Goal: Task Accomplishment & Management: Complete application form

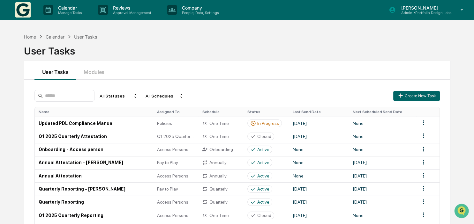
click at [30, 37] on div "Home" at bounding box center [30, 36] width 12 height 5
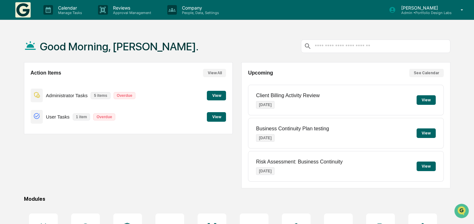
click at [212, 117] on button "View" at bounding box center [216, 117] width 19 height 10
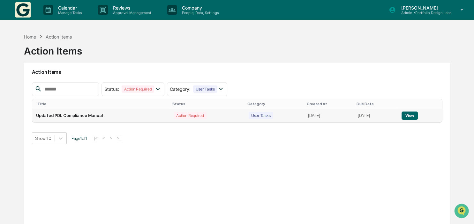
click at [411, 114] on button "View" at bounding box center [409, 116] width 16 height 8
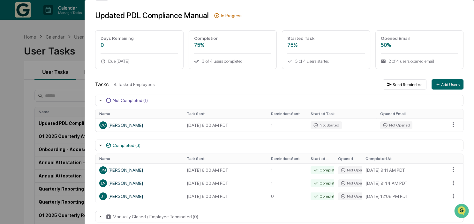
scroll to position [28, 0]
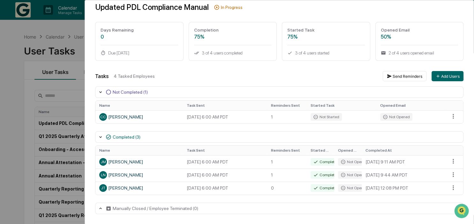
click at [7, 72] on div "User Tasks Updated PDL Compliance Manual Task Details Updated PDL Compliance Ma…" at bounding box center [237, 112] width 474 height 224
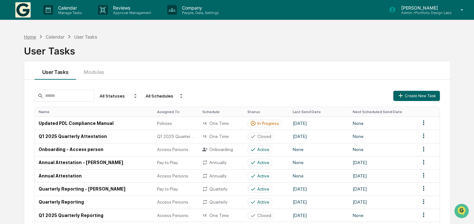
click at [31, 38] on div "Home" at bounding box center [30, 36] width 12 height 5
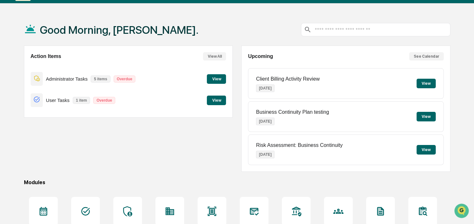
scroll to position [33, 0]
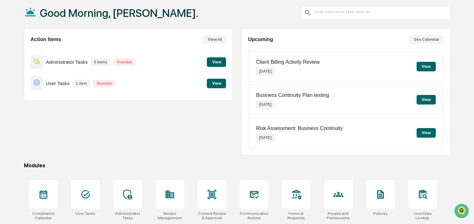
click at [218, 58] on button "View" at bounding box center [216, 62] width 19 height 10
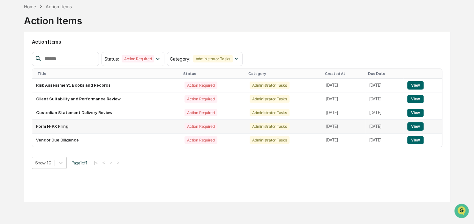
click at [420, 129] on button "View" at bounding box center [415, 126] width 16 height 8
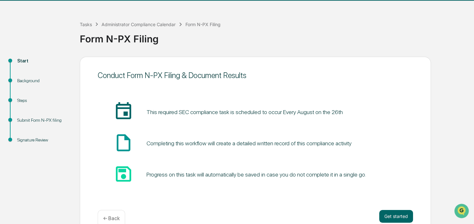
scroll to position [32, 0]
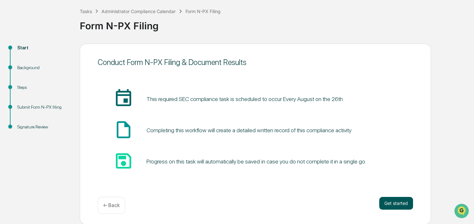
click at [398, 202] on button "Get started" at bounding box center [396, 203] width 34 height 13
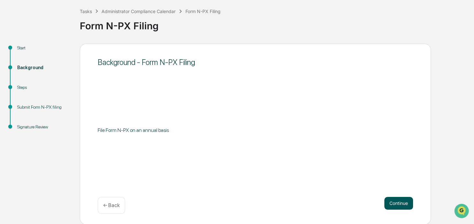
click at [406, 202] on button "Continue" at bounding box center [398, 203] width 29 height 13
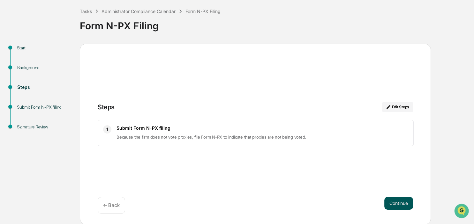
click at [393, 202] on button "Continue" at bounding box center [398, 203] width 29 height 13
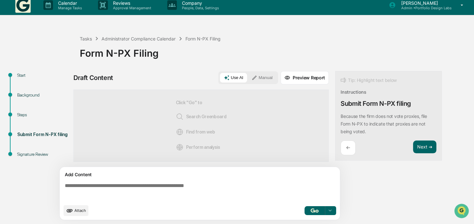
scroll to position [5, 0]
click at [160, 189] on textarea at bounding box center [200, 192] width 277 height 23
click at [261, 82] on button "Manual" at bounding box center [261, 78] width 29 height 10
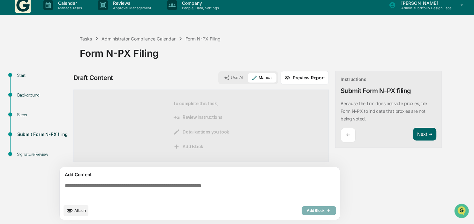
click at [160, 185] on textarea at bounding box center [200, 192] width 277 height 23
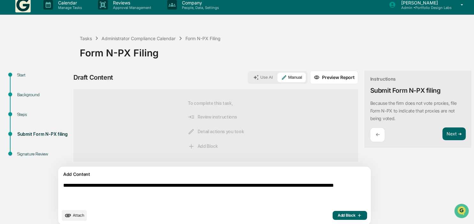
type textarea "**********"
click at [332, 212] on button "Add Block" at bounding box center [349, 215] width 34 height 9
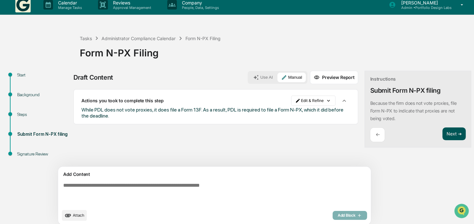
click at [442, 134] on button "Next ➔" at bounding box center [453, 134] width 23 height 13
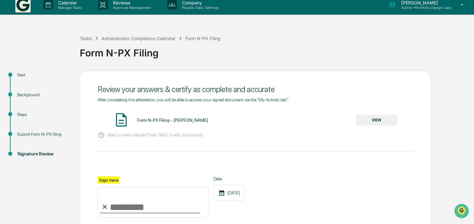
click at [372, 122] on button "VIEW" at bounding box center [376, 120] width 41 height 11
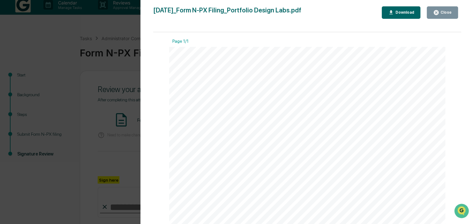
click at [448, 15] on div "Close" at bounding box center [442, 13] width 18 height 6
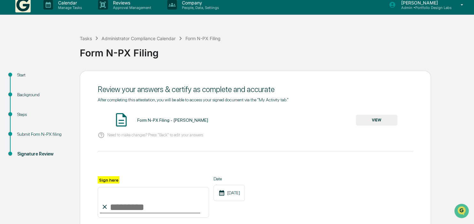
click at [150, 212] on input "Sign here" at bounding box center [153, 202] width 111 height 31
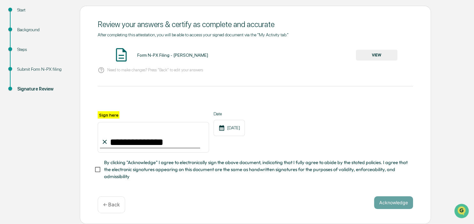
scroll to position [72, 0]
type input "**********"
click at [400, 199] on button "Acknowledge" at bounding box center [393, 202] width 39 height 13
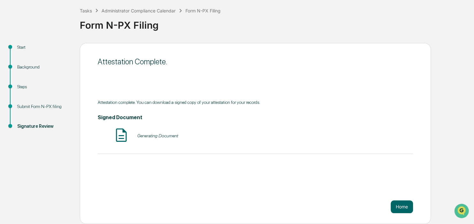
scroll to position [32, 0]
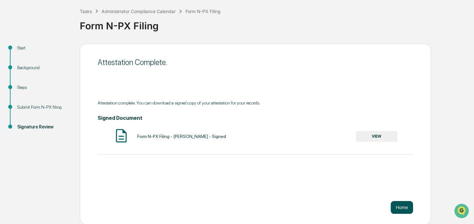
click at [403, 205] on button "Home" at bounding box center [401, 207] width 22 height 13
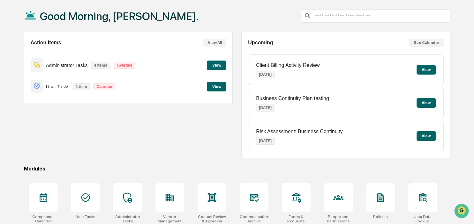
click at [217, 67] on button "View" at bounding box center [216, 66] width 19 height 10
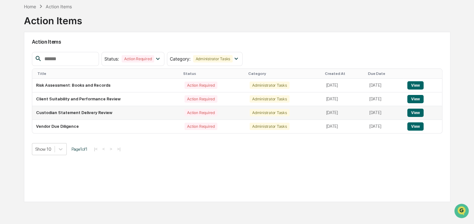
click at [420, 112] on button "View" at bounding box center [415, 113] width 16 height 8
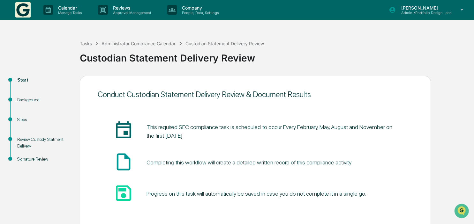
scroll to position [32, 0]
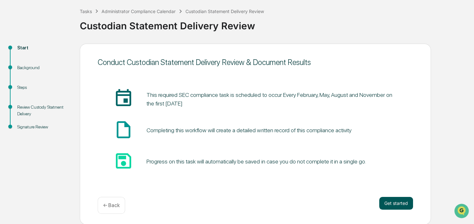
click at [393, 206] on button "Get started" at bounding box center [396, 203] width 34 height 13
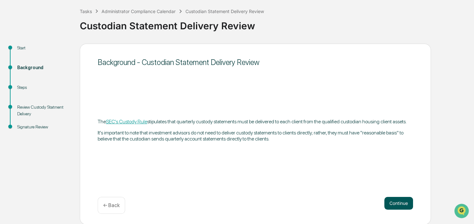
click at [404, 201] on button "Continue" at bounding box center [398, 203] width 29 height 13
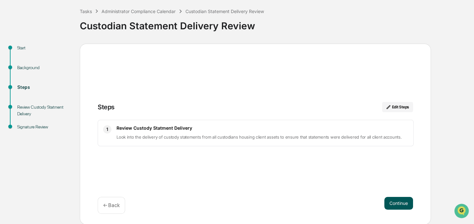
click at [391, 200] on button "Continue" at bounding box center [398, 203] width 29 height 13
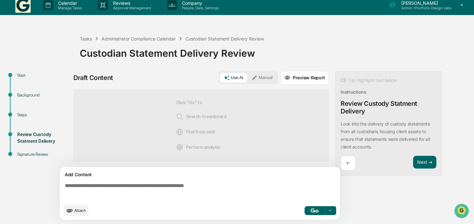
scroll to position [5, 0]
click at [251, 75] on button "Manual" at bounding box center [261, 78] width 29 height 10
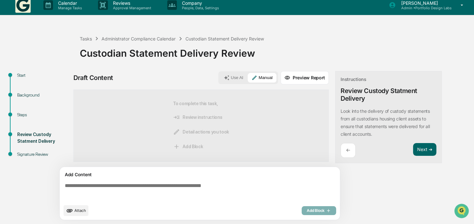
click at [169, 187] on textarea at bounding box center [200, 192] width 277 height 23
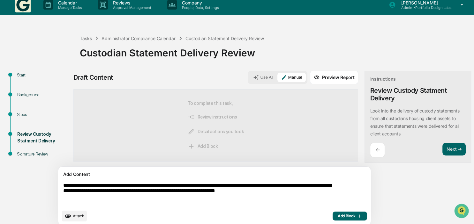
type textarea "**********"
click at [337, 218] on span "Add Block" at bounding box center [349, 216] width 24 height 5
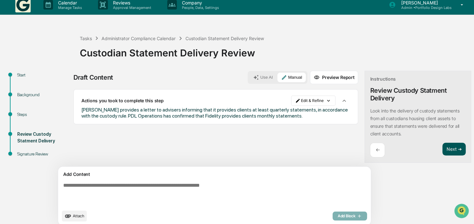
click at [442, 145] on button "Next ➔" at bounding box center [453, 149] width 23 height 13
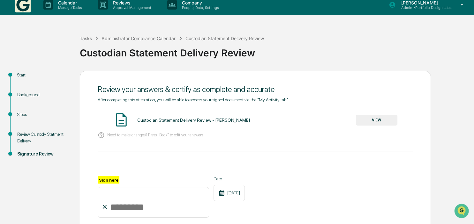
click at [364, 122] on button "VIEW" at bounding box center [376, 120] width 41 height 11
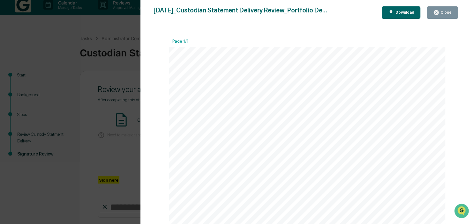
click at [441, 13] on div "Close" at bounding box center [445, 12] width 12 height 4
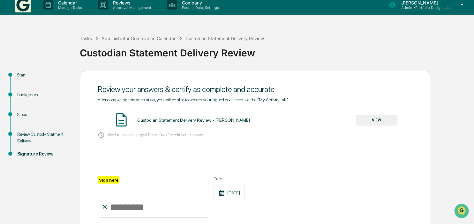
click at [130, 208] on input "Sign here" at bounding box center [153, 202] width 111 height 31
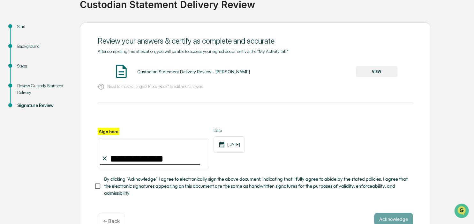
scroll to position [72, 0]
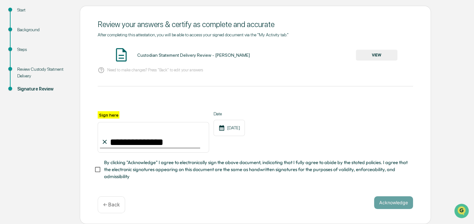
type input "**********"
click at [397, 202] on button "Acknowledge" at bounding box center [393, 202] width 39 height 13
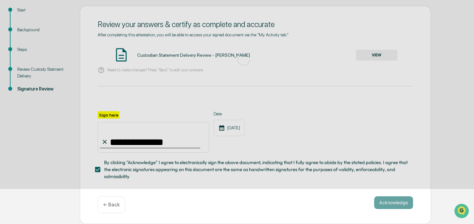
scroll to position [32, 0]
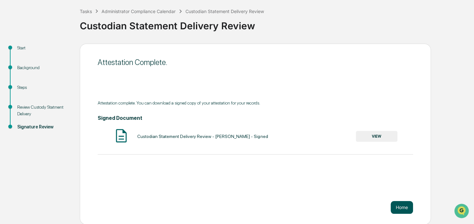
click at [409, 210] on button "Home" at bounding box center [401, 207] width 22 height 13
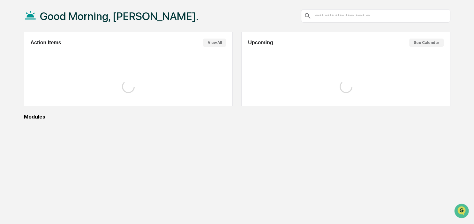
scroll to position [30, 0]
